Goal: Task Accomplishment & Management: Manage account settings

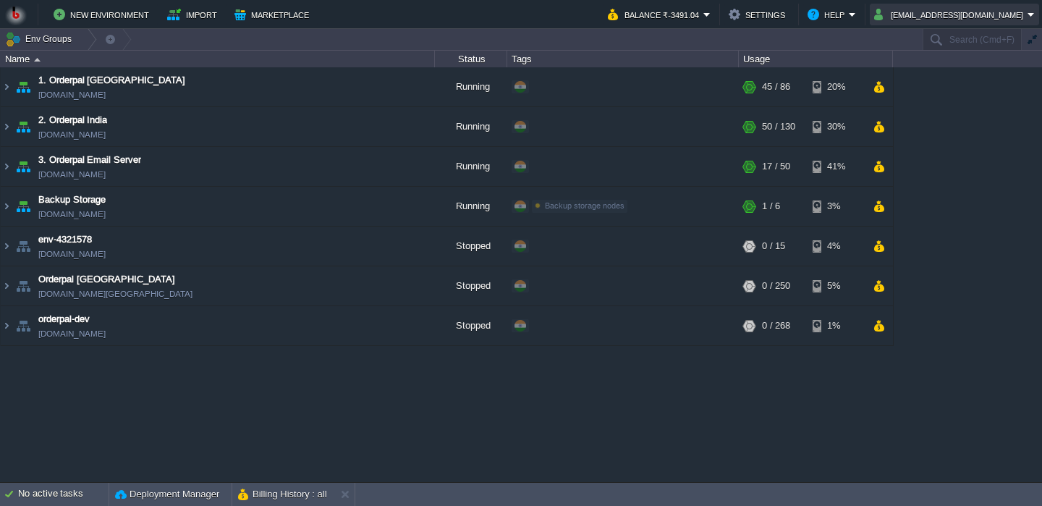
click at [957, 20] on button "[EMAIL_ADDRESS][DOMAIN_NAME]" at bounding box center [950, 14] width 153 height 17
click at [703, 7] on button "Balance ₹-3491.04" at bounding box center [655, 14] width 95 height 17
click at [703, 12] on button "Balance ₹-3491.04" at bounding box center [655, 14] width 95 height 17
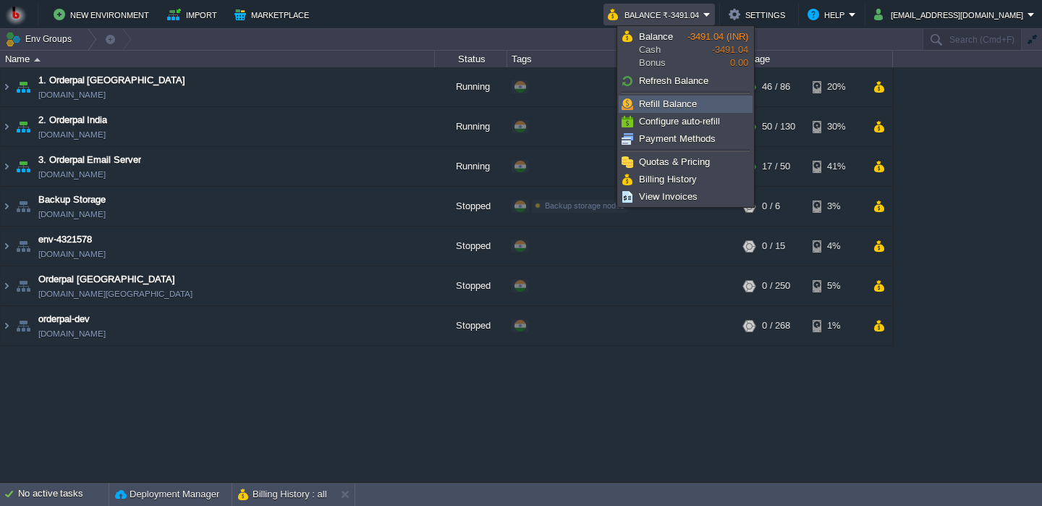
click at [655, 111] on link "Refill Balance" at bounding box center [685, 104] width 132 height 16
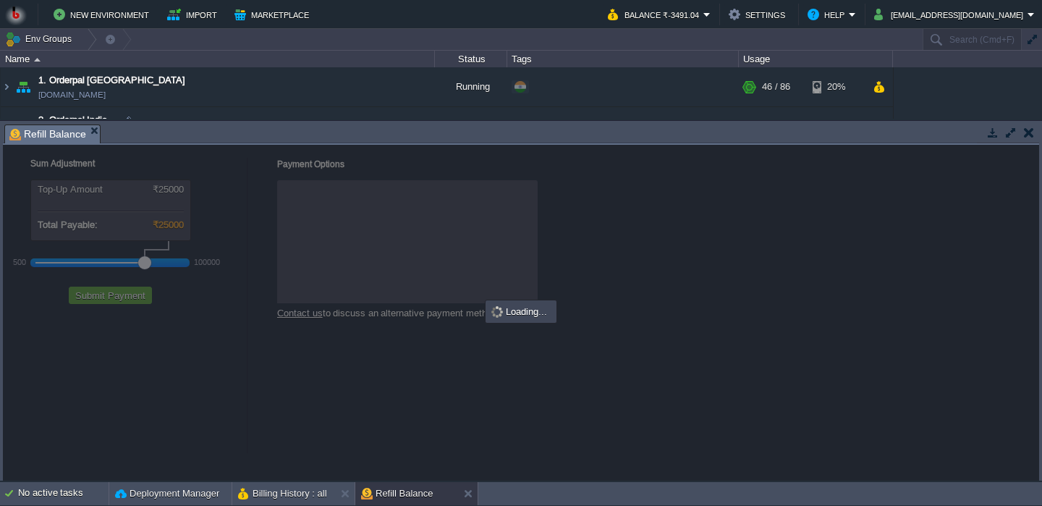
checkbox input "true"
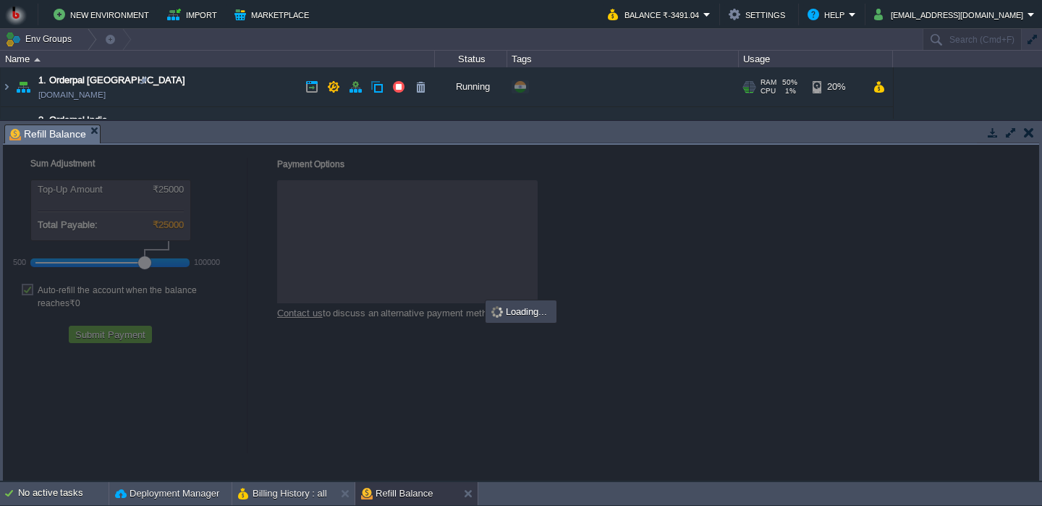
click at [667, 85] on div "+ Add to Env Group" at bounding box center [622, 87] width 226 height 41
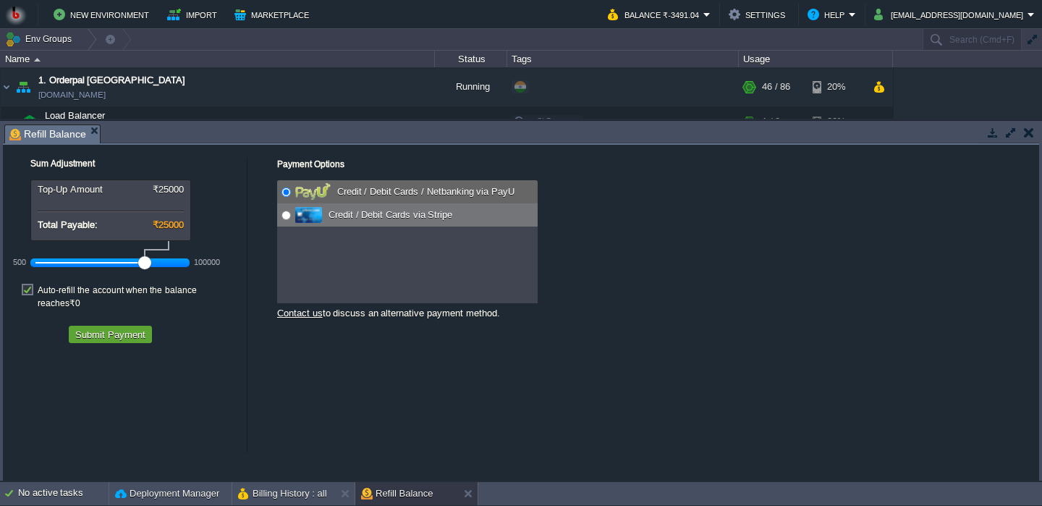
radio input "false"
radio input "true"
click at [383, 215] on span "Credit / Debit Cards via Stripe" at bounding box center [388, 214] width 127 height 11
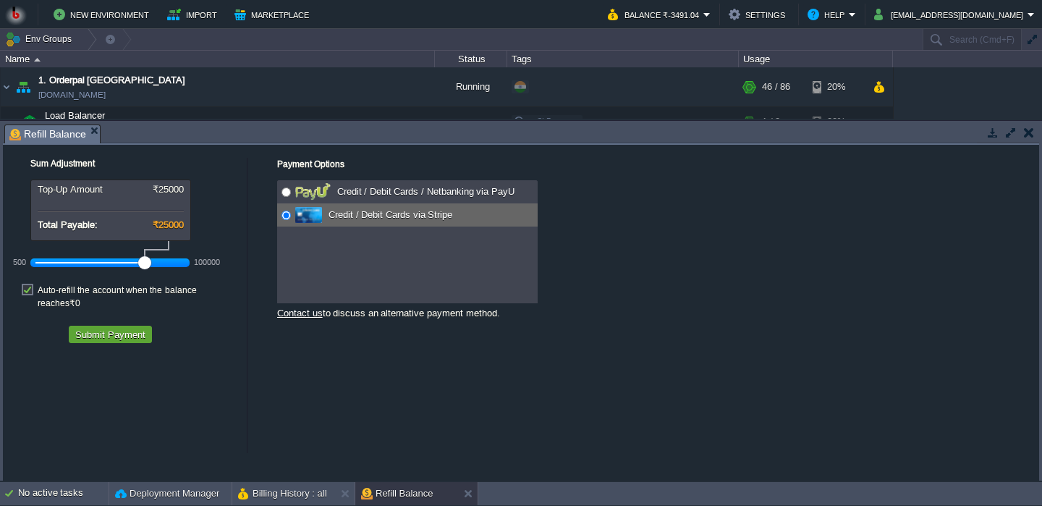
click at [100, 250] on div "500 100000" at bounding box center [119, 257] width 217 height 33
click at [104, 274] on div "500 100000" at bounding box center [109, 262] width 159 height 24
click at [103, 269] on div at bounding box center [110, 262] width 150 height 13
click at [90, 268] on div at bounding box center [110, 262] width 150 height 13
click at [114, 328] on button "Submit Payment" at bounding box center [110, 334] width 79 height 13
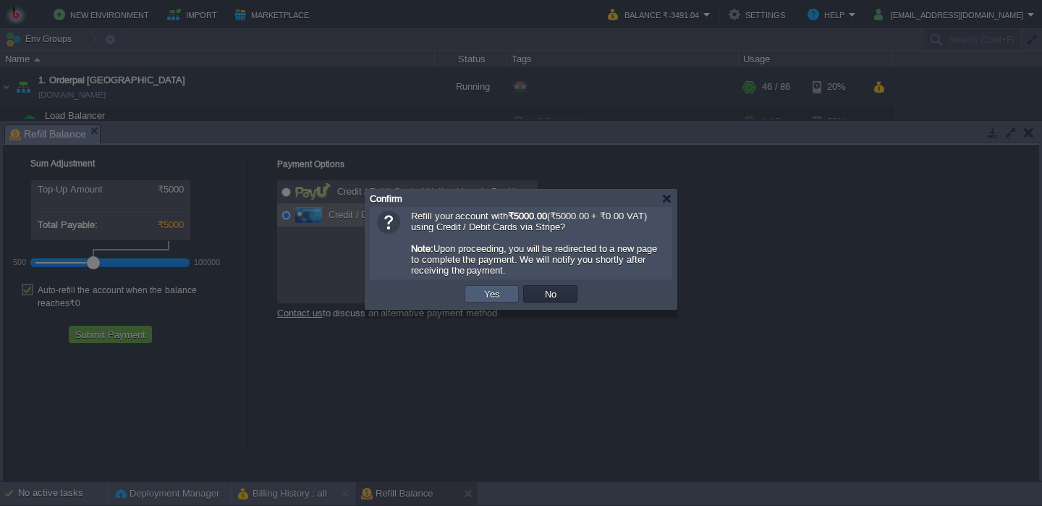
click at [497, 299] on button "Yes" at bounding box center [492, 293] width 25 height 13
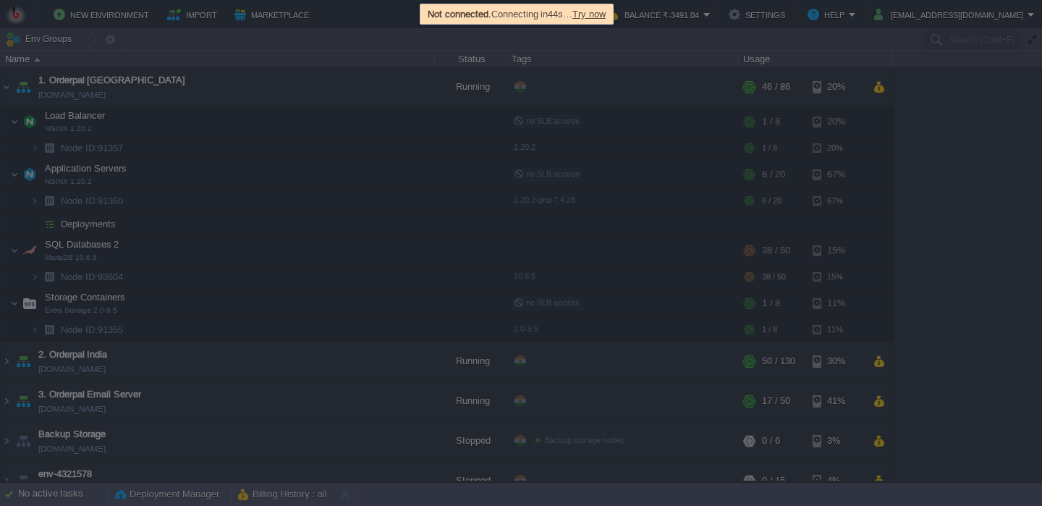
click at [603, 12] on span "Try now" at bounding box center [588, 14] width 33 height 11
click at [354, 38] on div at bounding box center [521, 253] width 1042 height 506
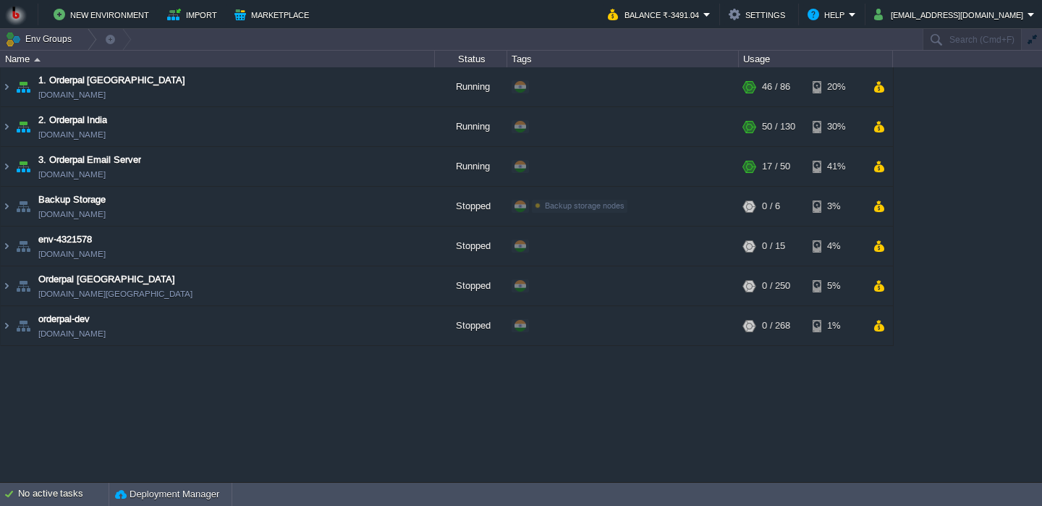
click at [960, 25] on div "New Environment Import Marketplace Bonus ₹0.00 Upgrade Account Balance ₹-3491.0…" at bounding box center [521, 14] width 1042 height 29
click at [955, 20] on button "amit.mittal@kaarot.com" at bounding box center [950, 14] width 153 height 17
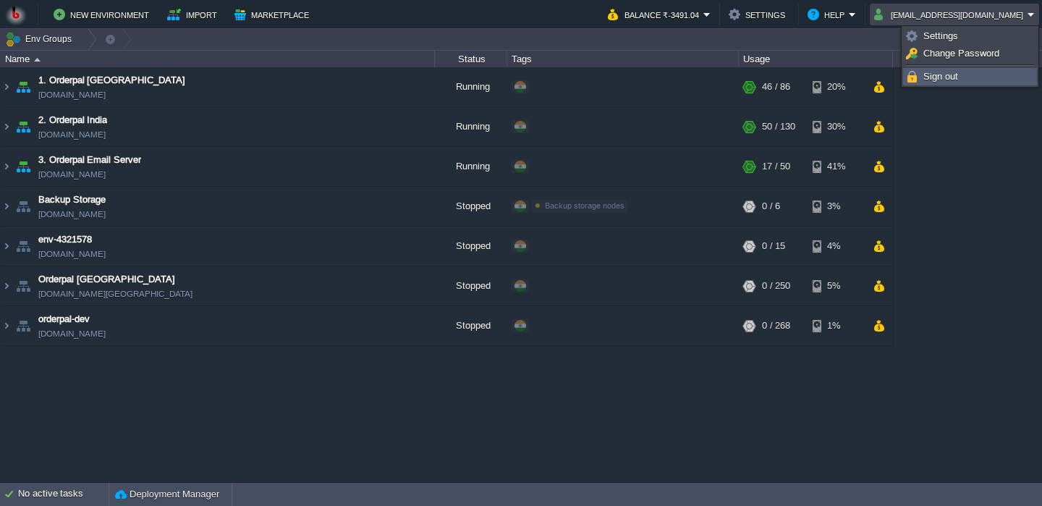
click at [935, 79] on span "Sign out" at bounding box center [940, 76] width 35 height 11
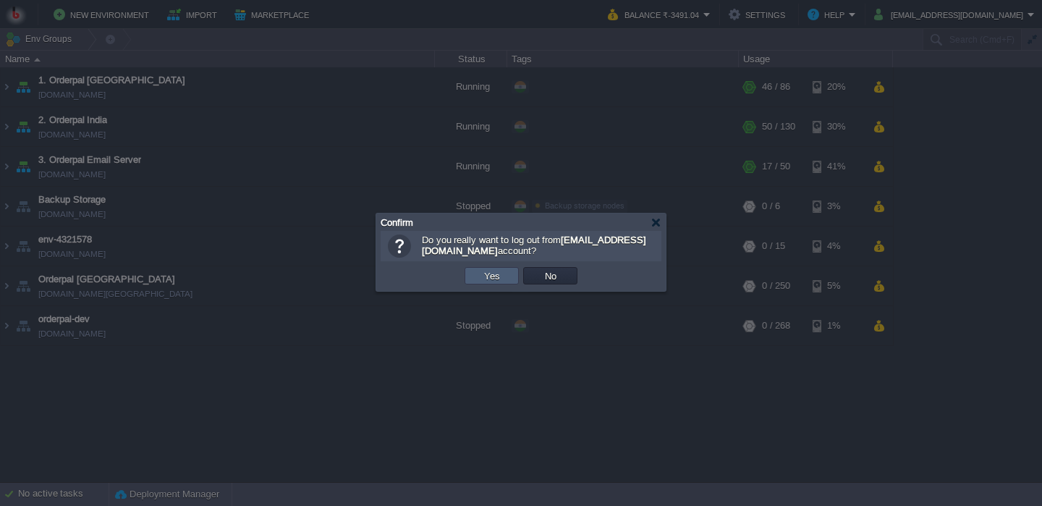
click at [482, 282] on button "Yes" at bounding box center [492, 275] width 25 height 13
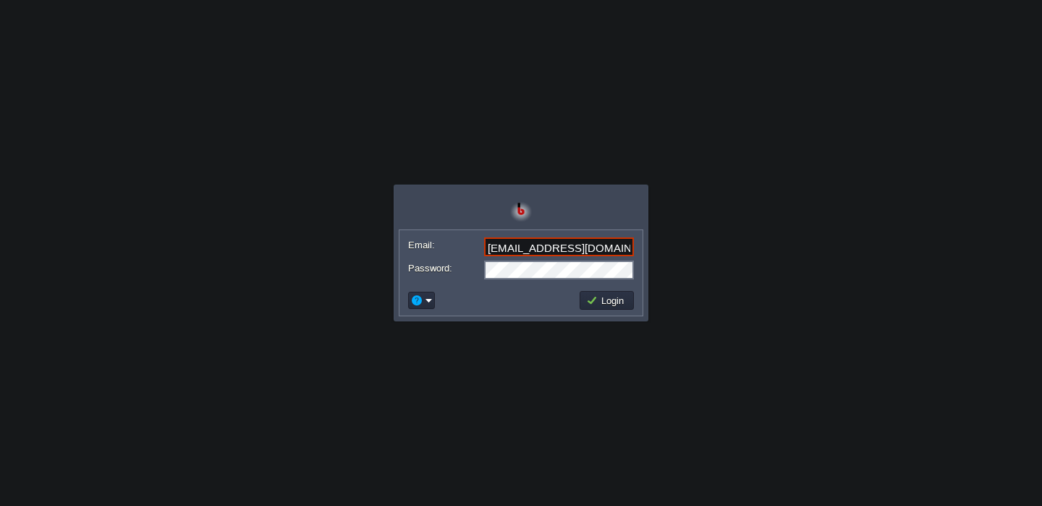
type input "[EMAIL_ADDRESS][DOMAIN_NAME]"
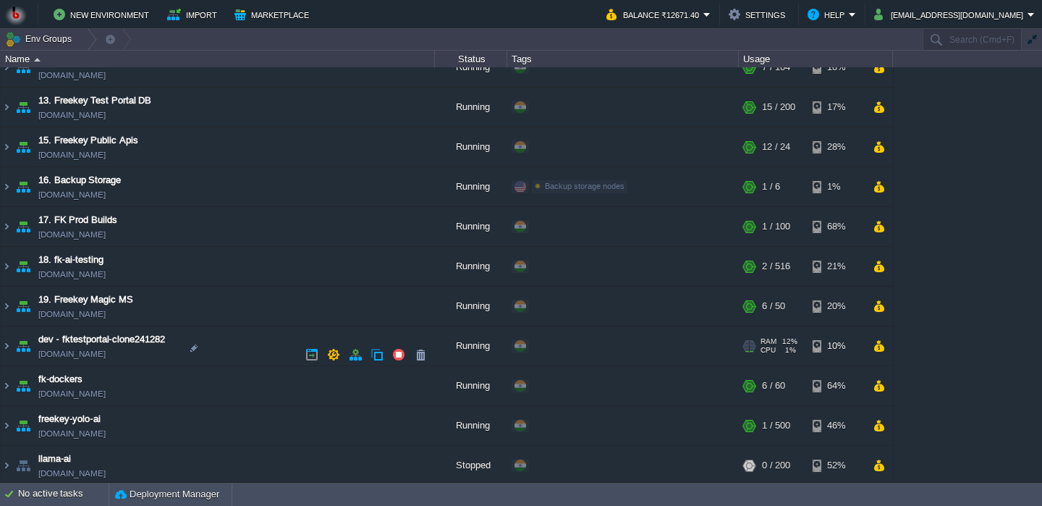
scroll to position [489, 0]
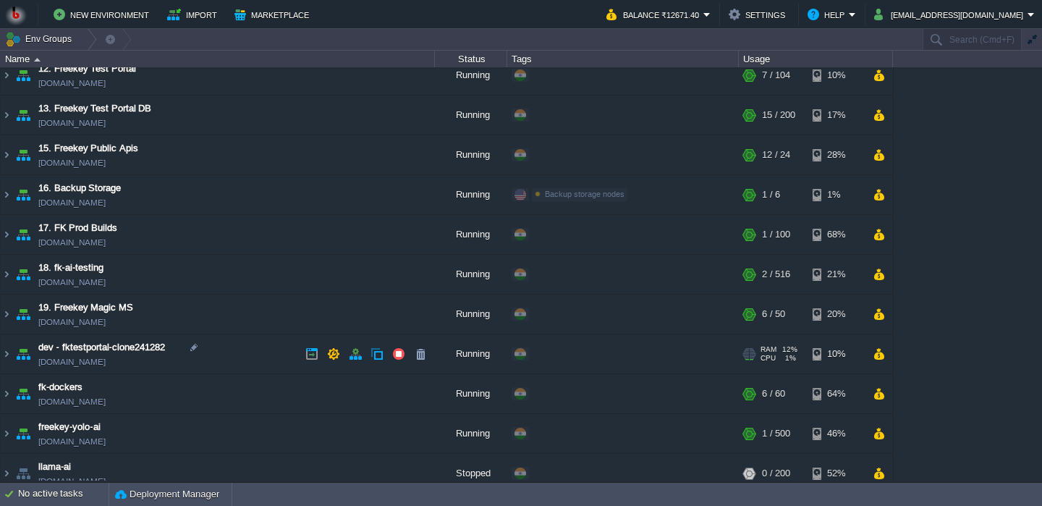
click at [239, 363] on td "dev - fktestportal-clone241282 [DOMAIN_NAME]" at bounding box center [218, 354] width 434 height 40
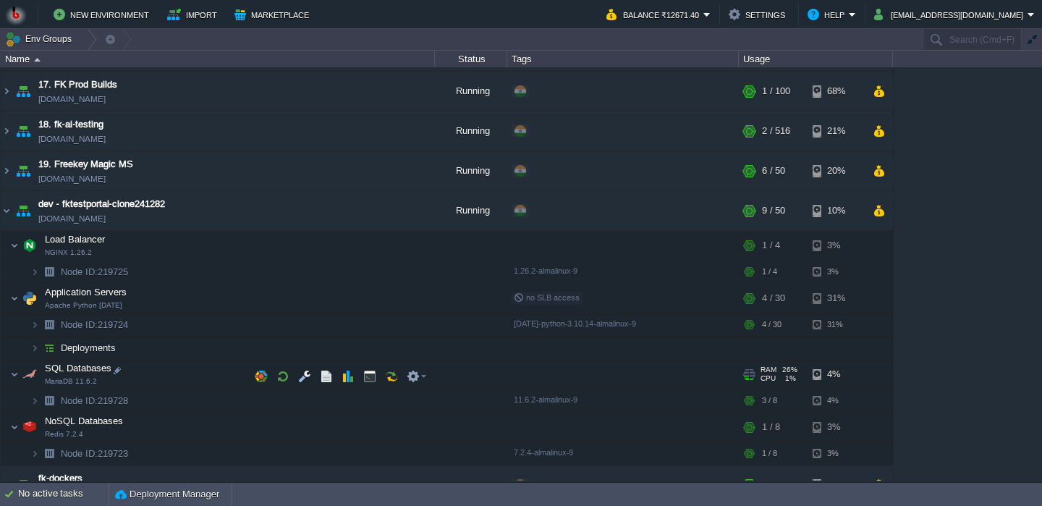
scroll to position [649, 0]
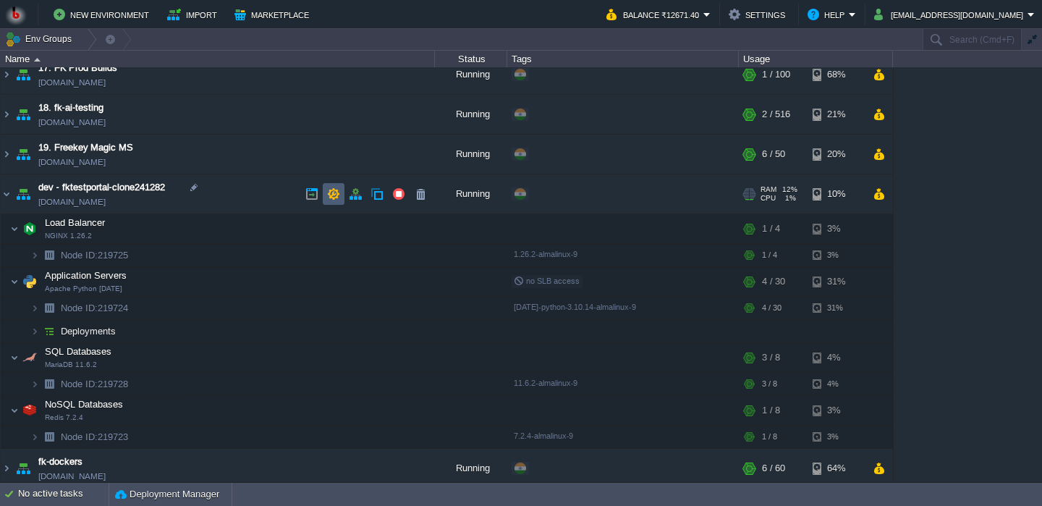
click at [333, 197] on button "button" at bounding box center [333, 193] width 13 height 13
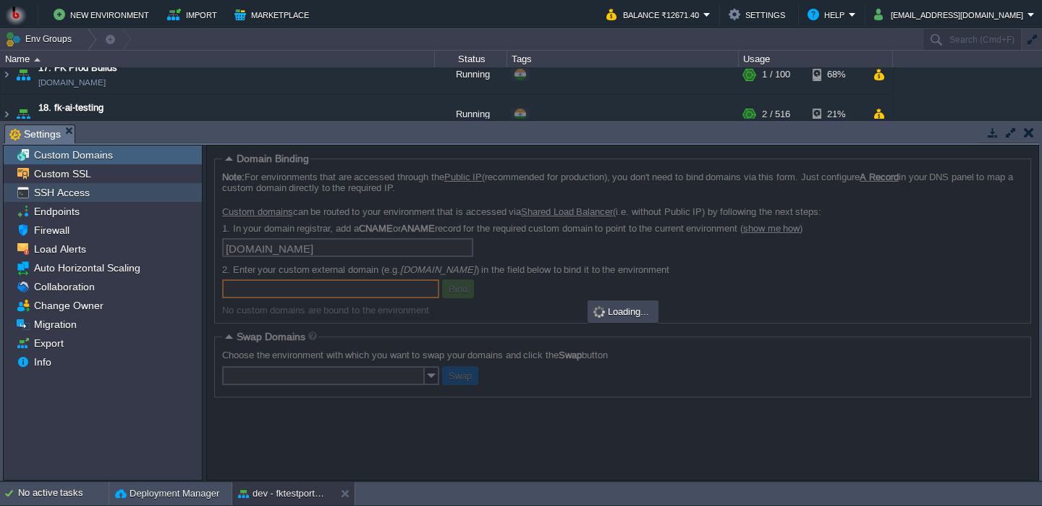
click at [150, 202] on div "SSH Access" at bounding box center [103, 192] width 198 height 19
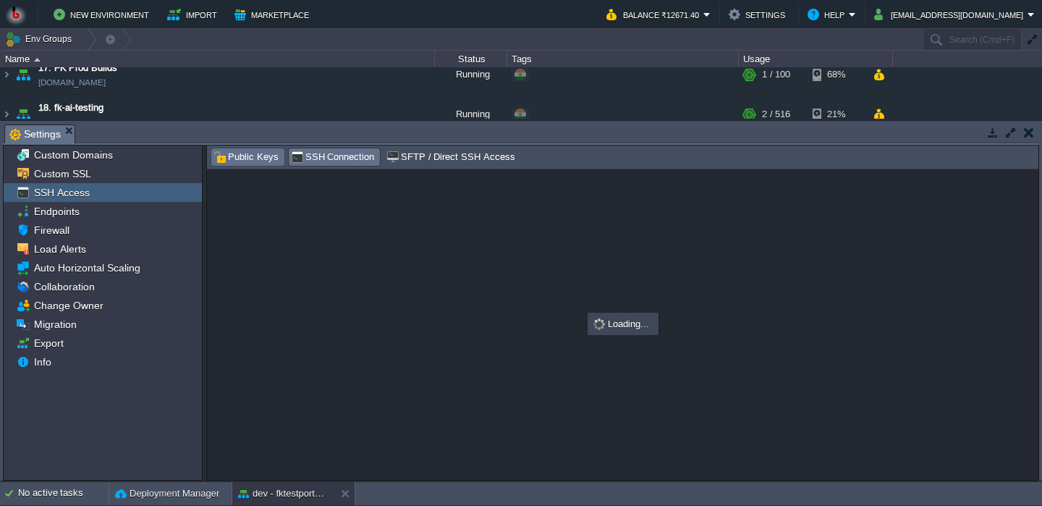
click at [256, 157] on span "Public Keys" at bounding box center [245, 157] width 65 height 16
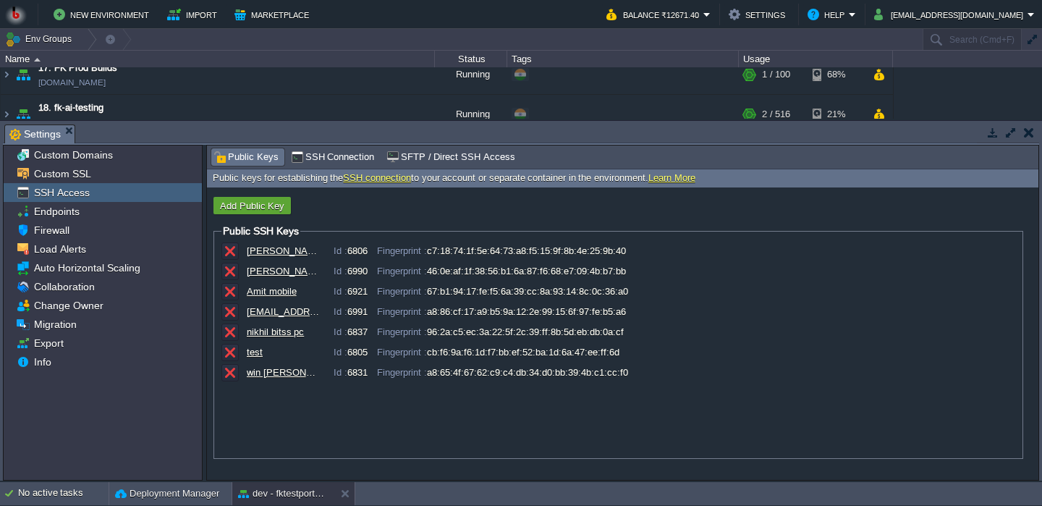
click at [260, 217] on form "Add Public Key Public SSH Keys amit Id : 6806 Fingerprint : [MAC_ADDRESS]:f5:15…" at bounding box center [622, 333] width 831 height 292
click at [255, 209] on button "Add Public Key" at bounding box center [252, 205] width 73 height 13
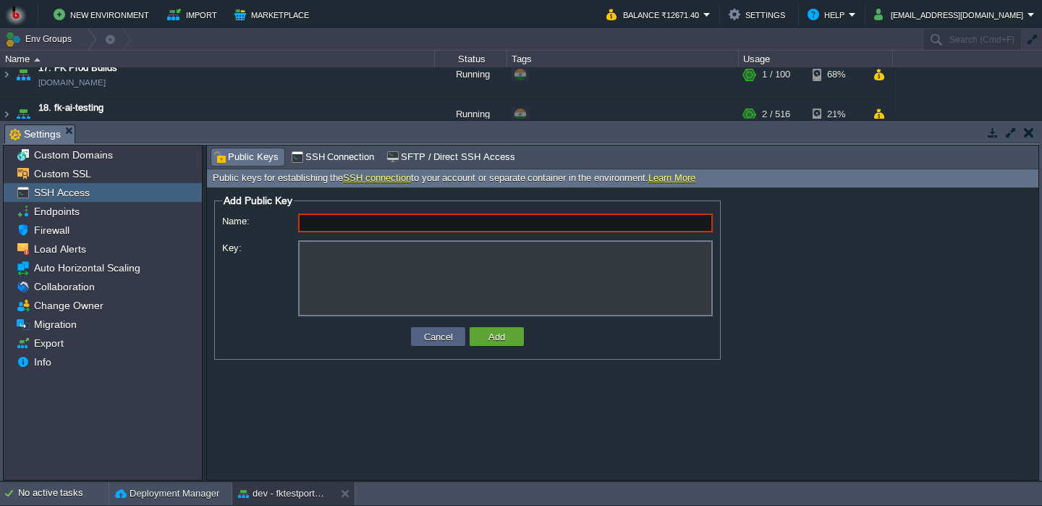
click at [375, 229] on input "Name:" at bounding box center [505, 222] width 415 height 19
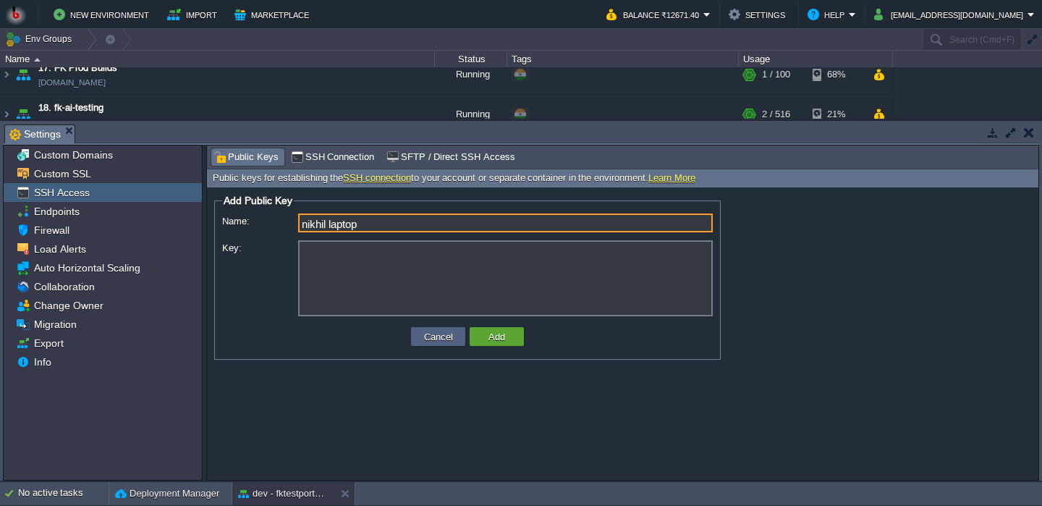
type input "nikhil laptop"
click at [364, 281] on textarea "Key:" at bounding box center [505, 278] width 415 height 76
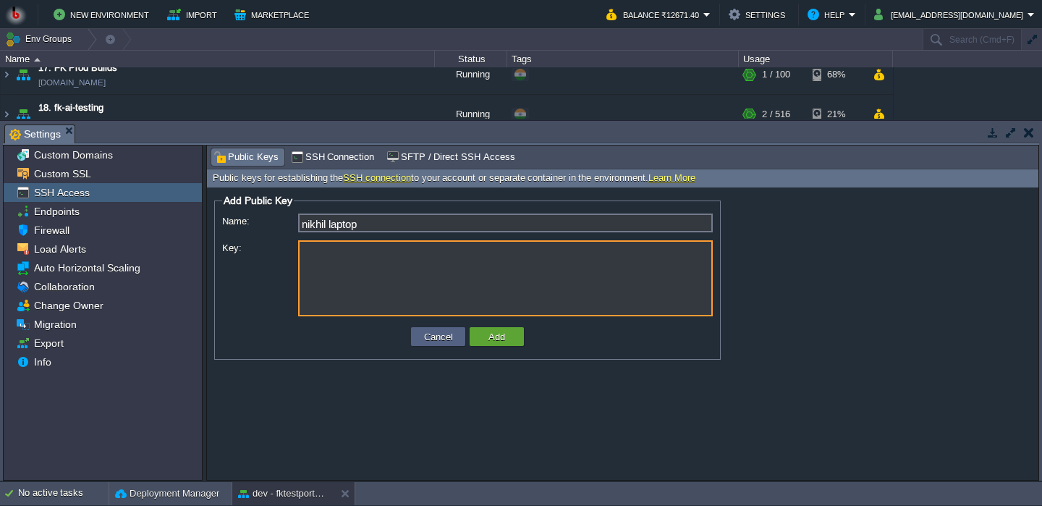
paste textarea "ssh-ed25519 AAAAC3NzaC1lZDI1NTE5AAAAIEIAHsWOoe4fZ33HE1sdyV7xi5Cvtgjbla30/uYo6FK…"
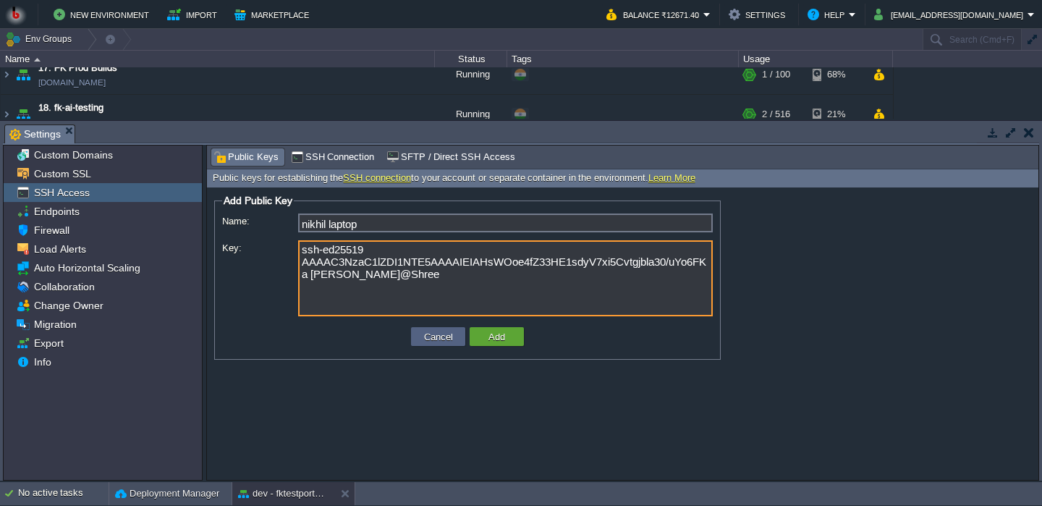
click at [428, 295] on textarea "ssh-ed25519 AAAAC3NzaC1lZDI1NTE5AAAAIEIAHsWOoe4fZ33HE1sdyV7xi5Cvtgjbla30/uYo6FK…" at bounding box center [505, 278] width 415 height 76
type textarea "ssh-ed25519 AAAAC3NzaC1lZDI1NTE5AAAAIEIAHsWOoe4fZ33HE1sdyV7xi5Cvtgjbla30/uYo6FK…"
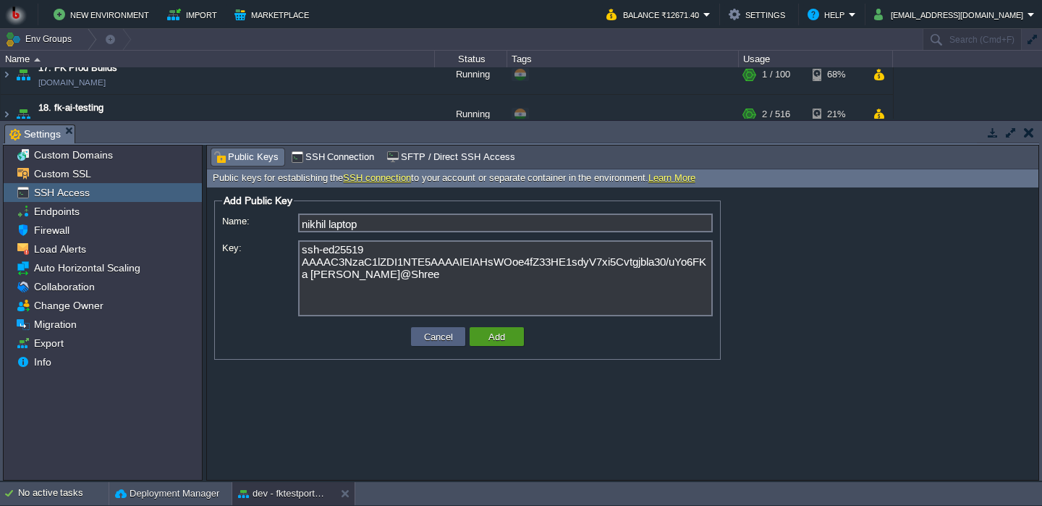
click at [484, 339] on td "Add" at bounding box center [496, 336] width 54 height 19
